Goal: Find specific fact: Find specific fact

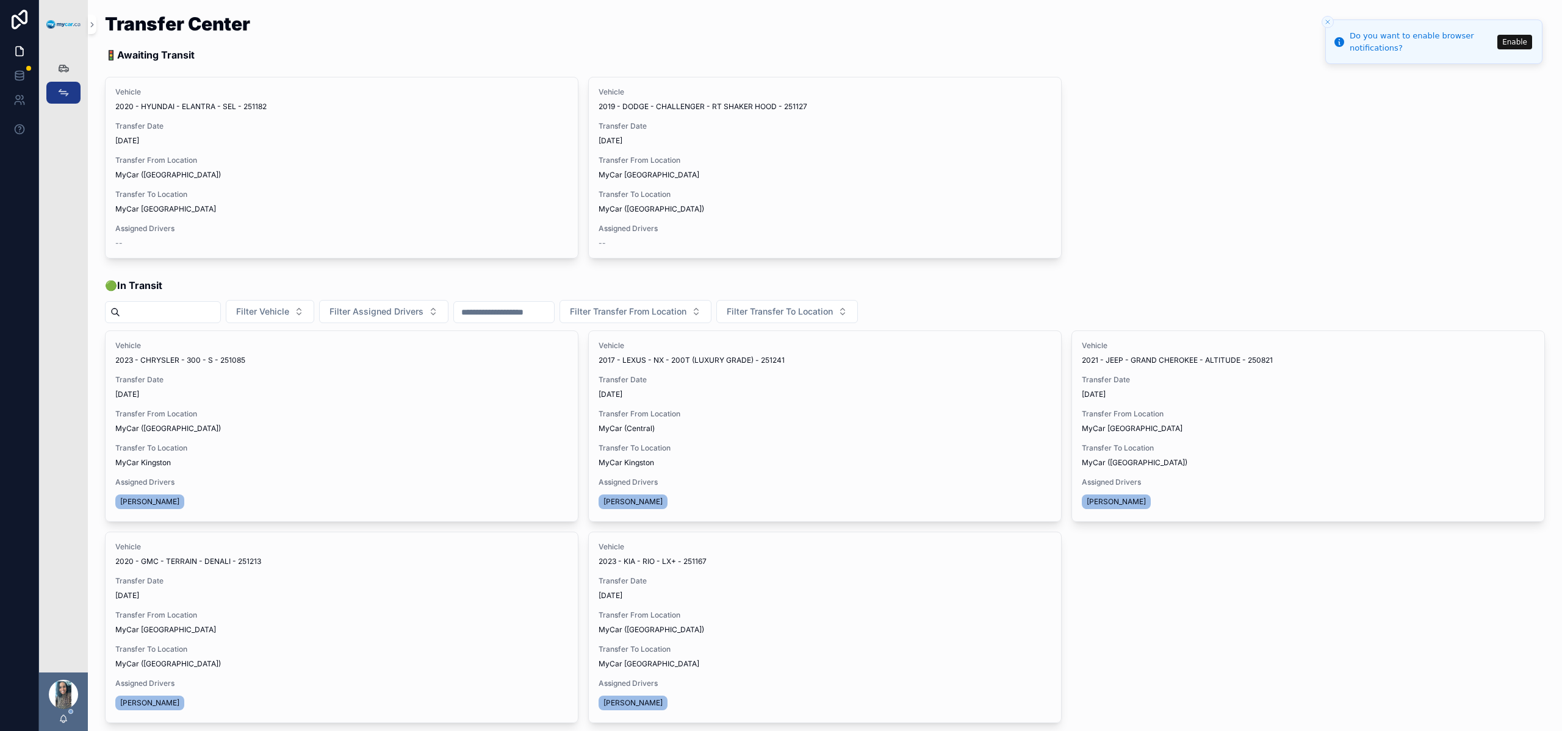
scroll to position [262, 0]
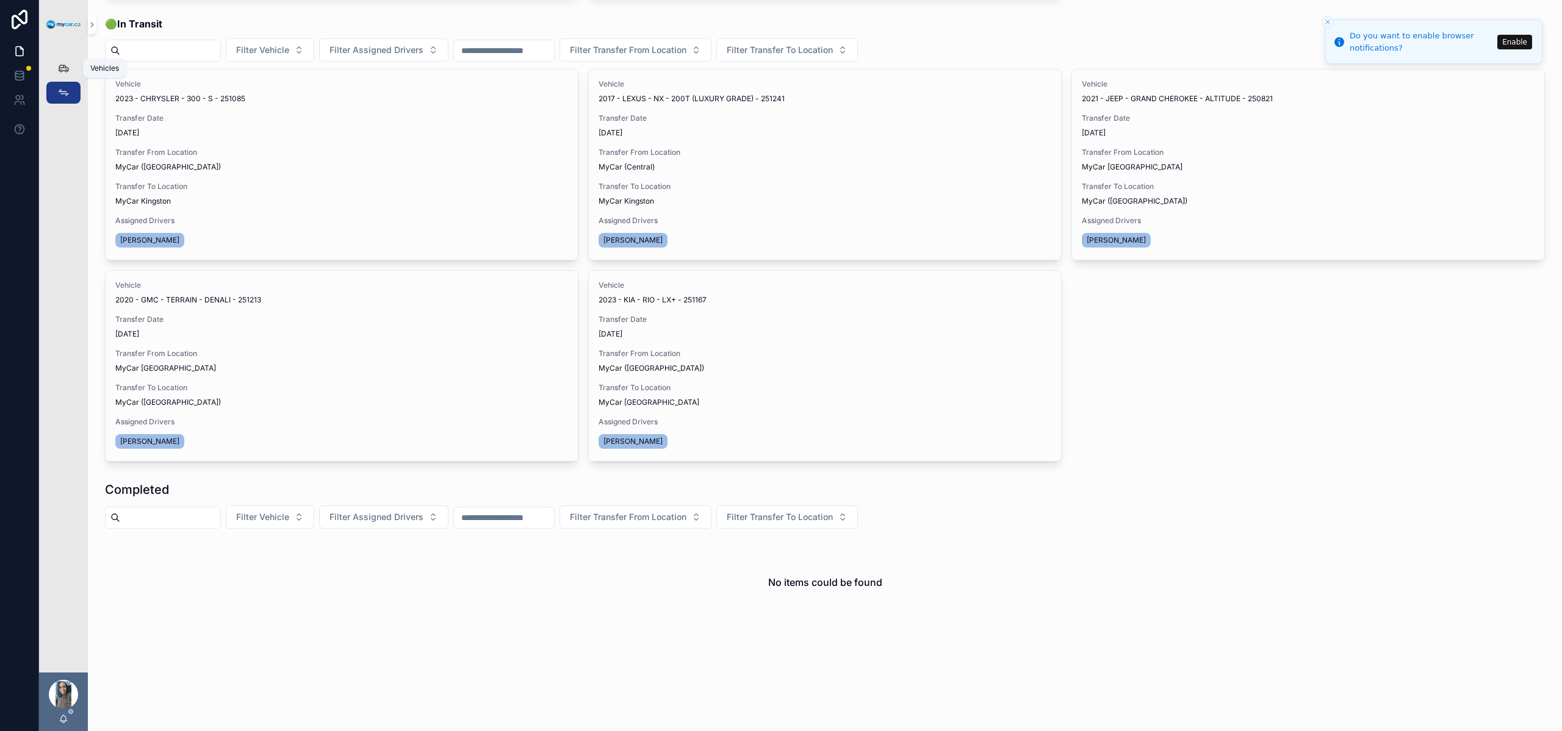
click at [65, 71] on icon "scrollable content" at bounding box center [63, 68] width 12 height 12
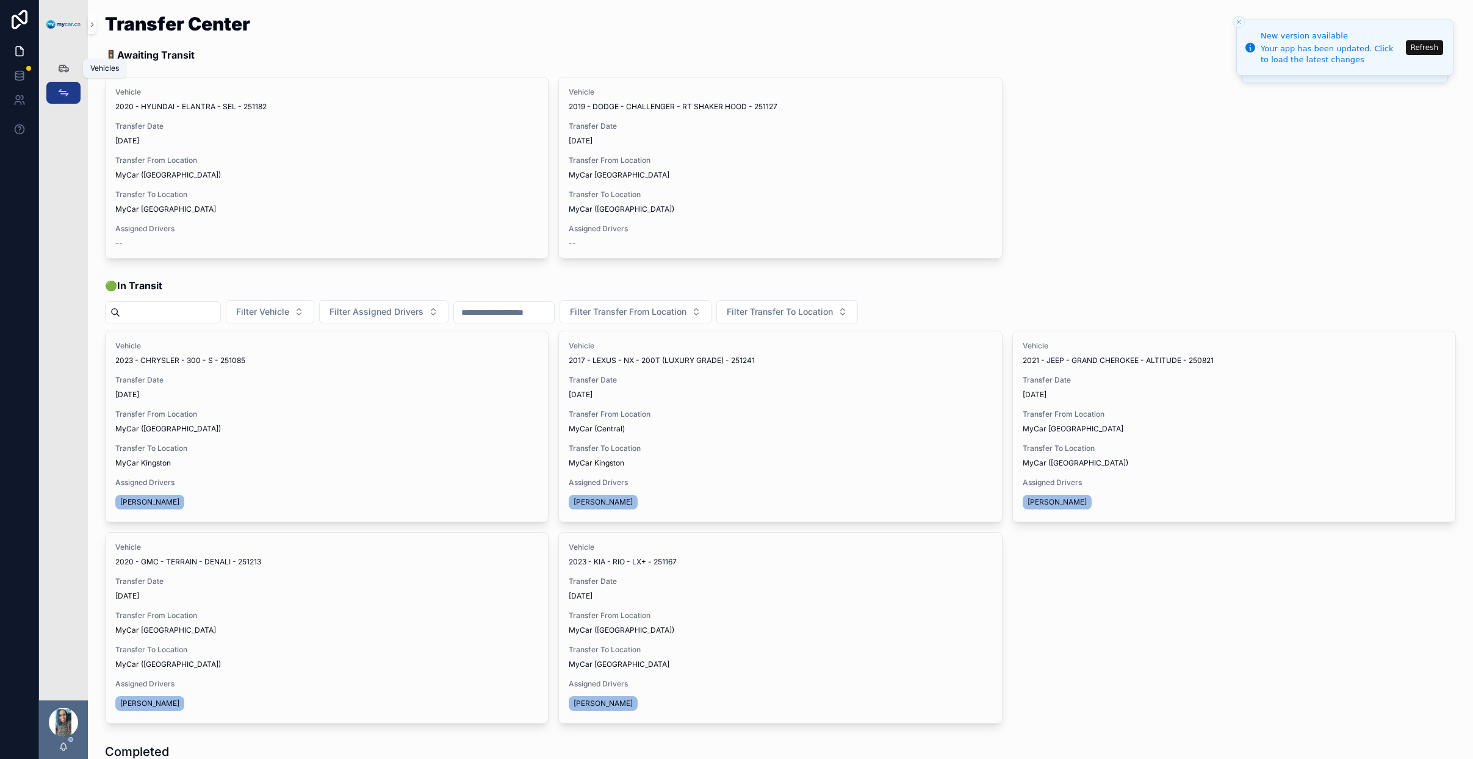
click at [70, 70] on div "Vehicles 337" at bounding box center [64, 69] width 20 height 20
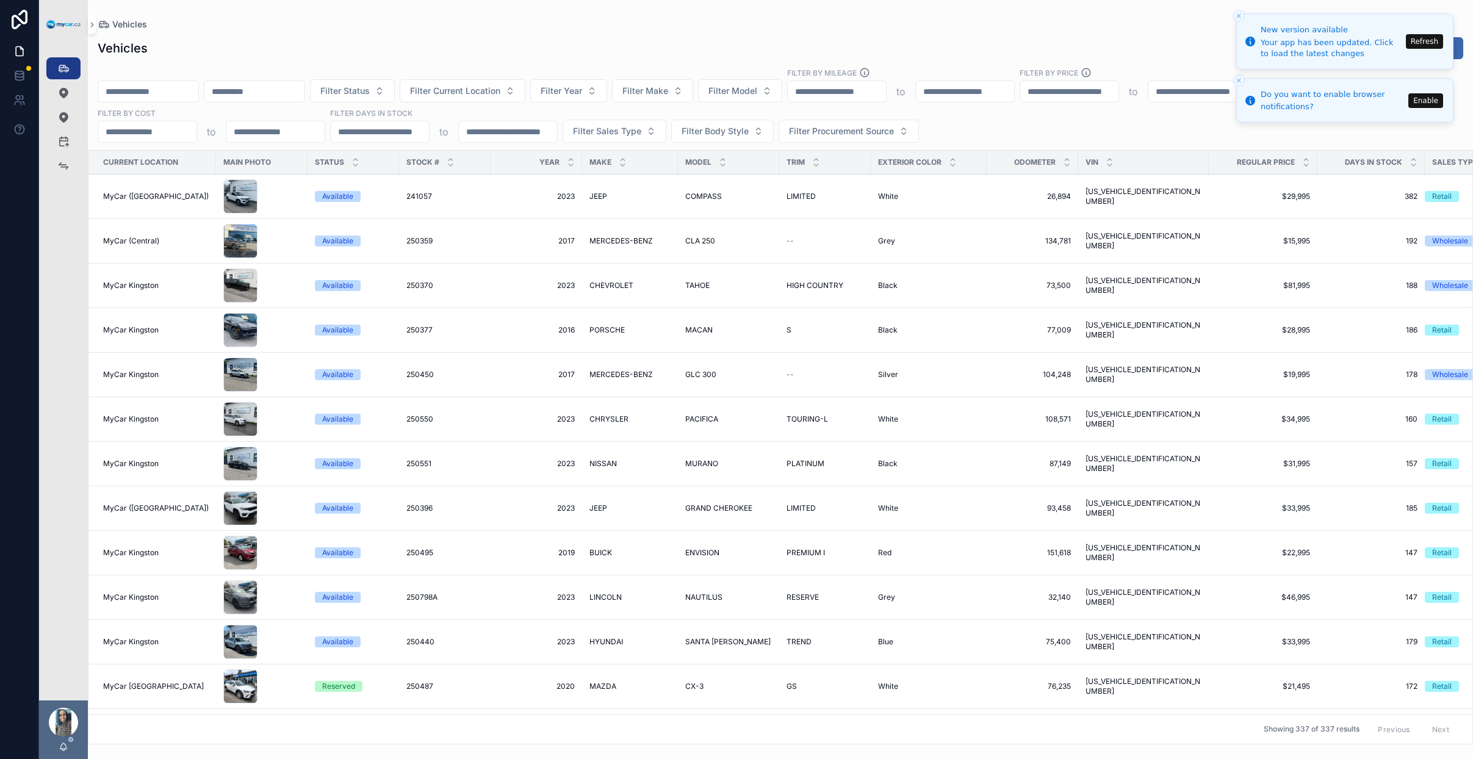
click at [1400, 53] on div "Your app has been updated. Click to load the latest changes" at bounding box center [1331, 48] width 142 height 22
click at [1428, 40] on button "Refresh" at bounding box center [1423, 41] width 37 height 15
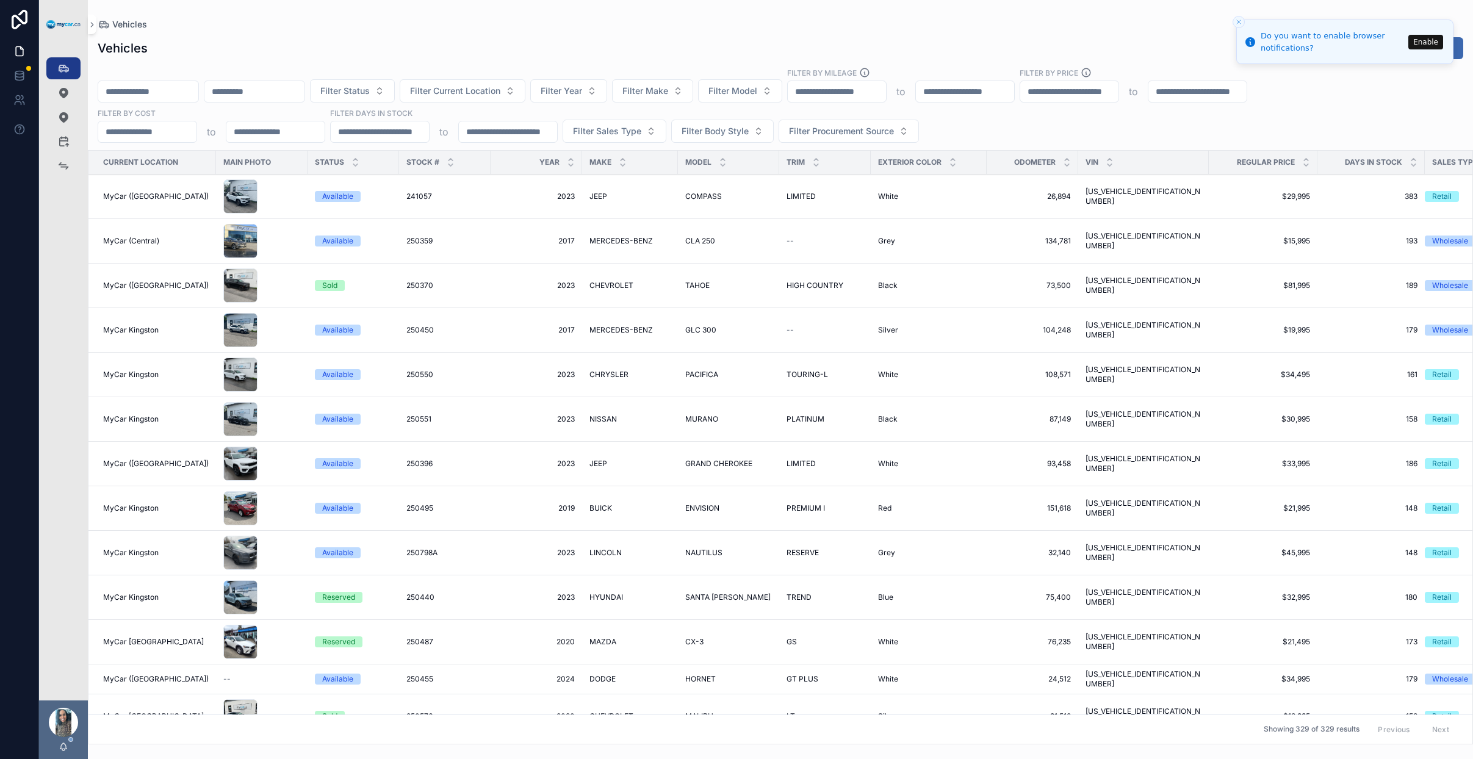
click at [157, 103] on div "Filter Status Filter Current Location Filter Year Filter Make Filter Model Filt…" at bounding box center [780, 105] width 1385 height 76
click at [173, 91] on input "scrollable content" at bounding box center [148, 91] width 100 height 17
paste input "*******"
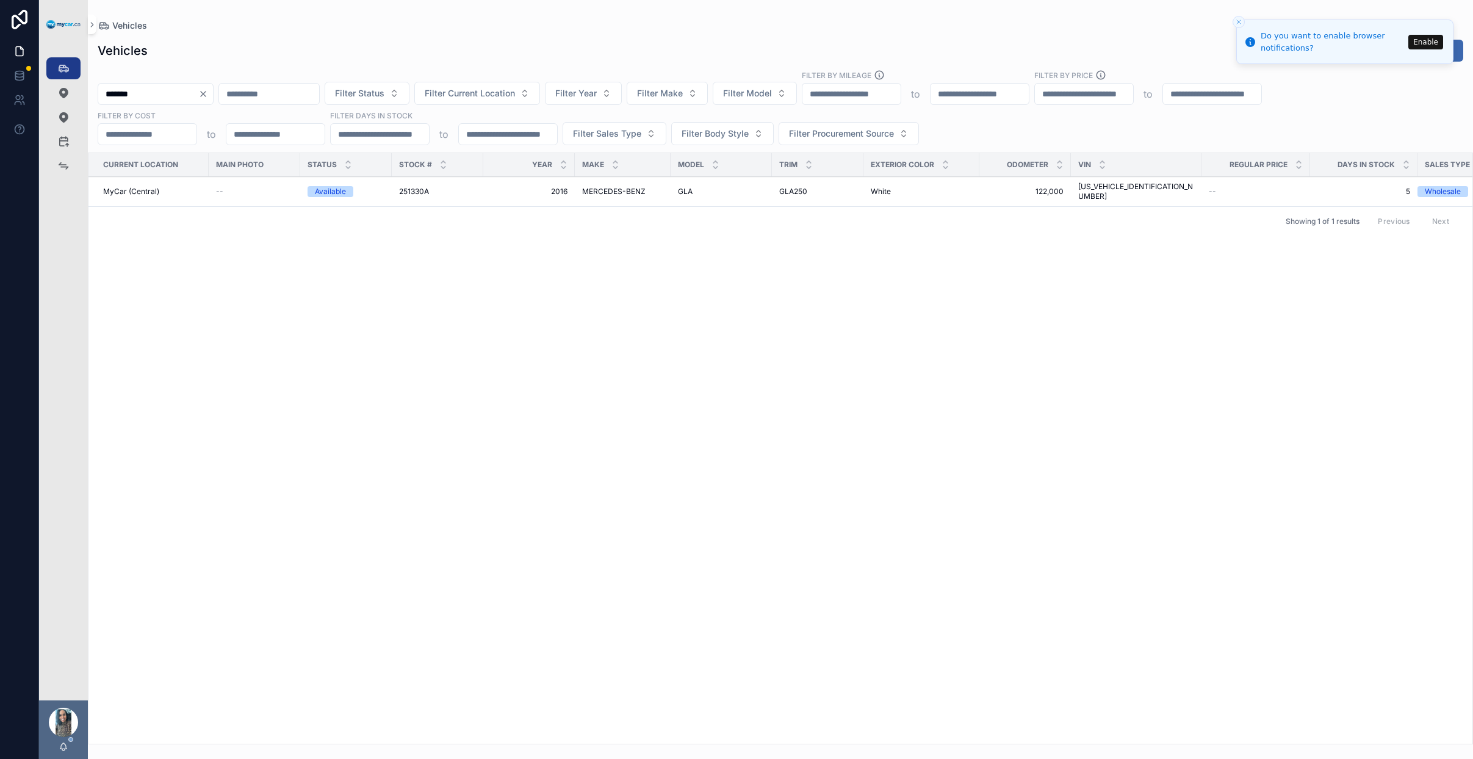
type input "*******"
click at [606, 190] on span "MERCEDES-BENZ" at bounding box center [613, 192] width 63 height 10
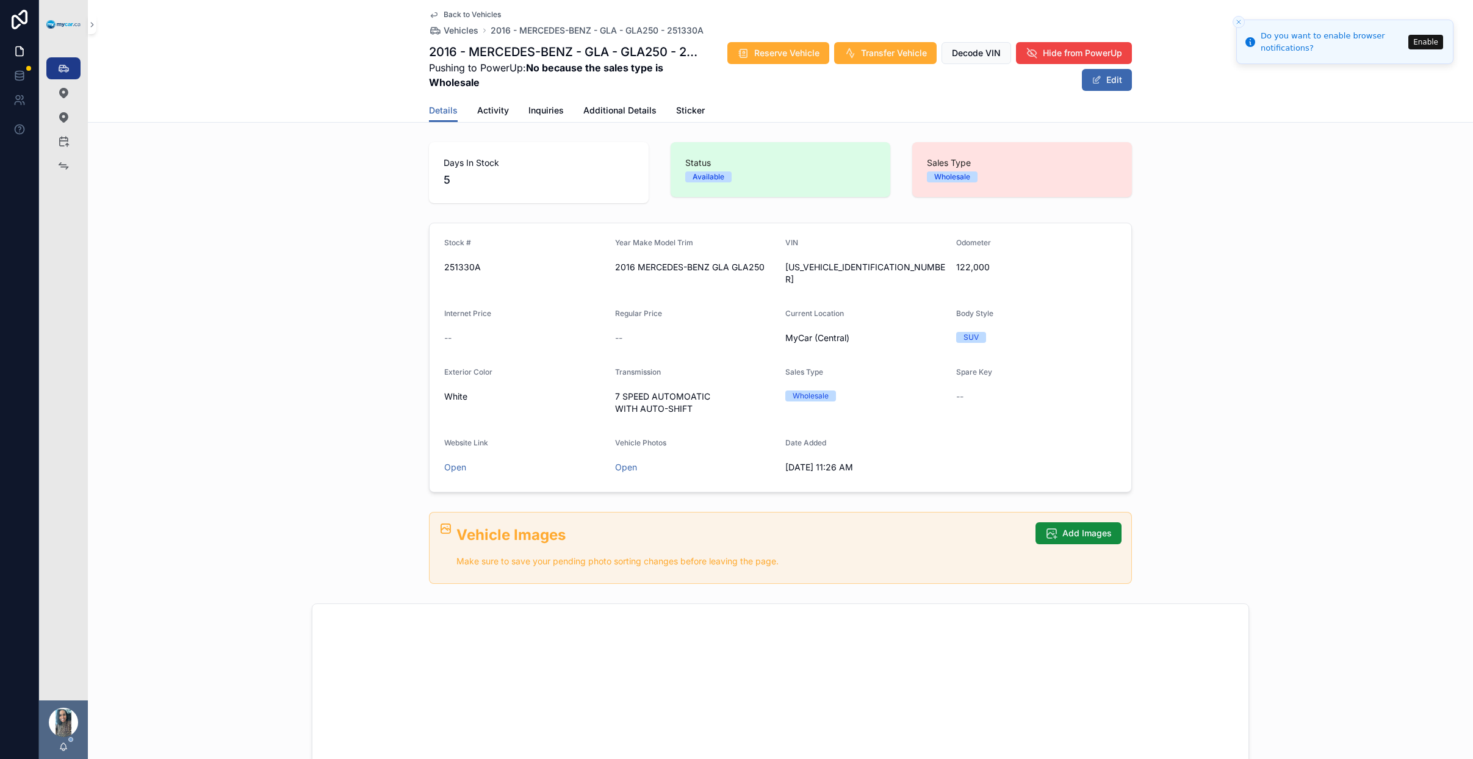
click at [839, 264] on span "WDCTG4GB2GJ232315" at bounding box center [865, 273] width 161 height 24
copy span "WDCTG4GB2GJ232315"
